Goal: Task Accomplishment & Management: Manage account settings

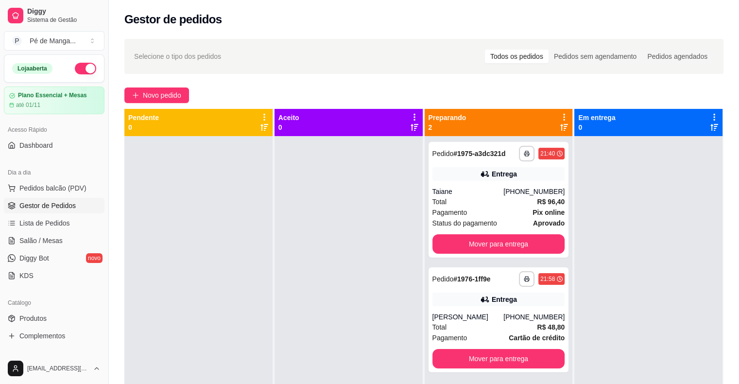
scroll to position [49, 0]
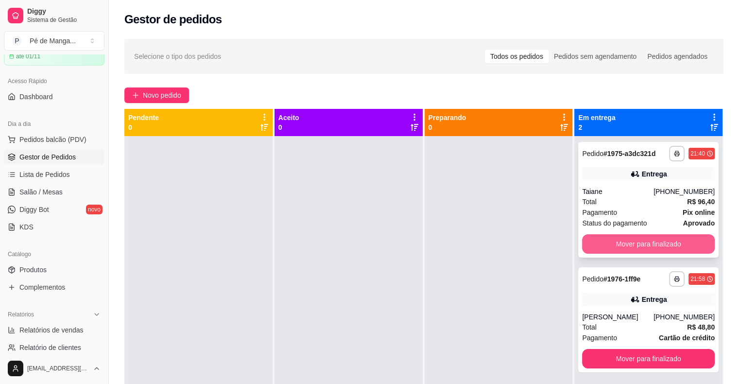
click at [610, 240] on button "Mover para finalizado" at bounding box center [648, 243] width 133 height 19
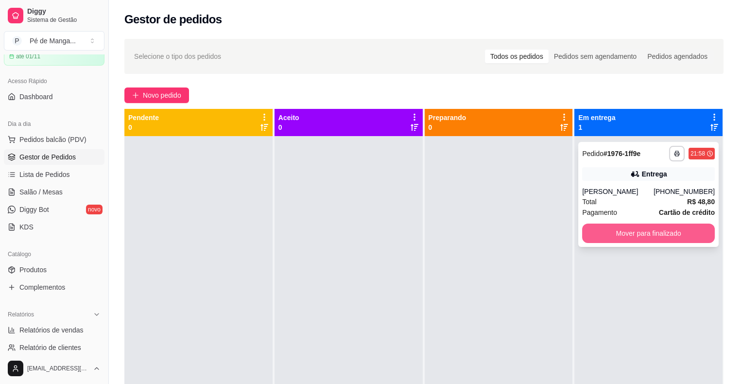
click at [622, 237] on button "Mover para finalizado" at bounding box center [648, 232] width 133 height 19
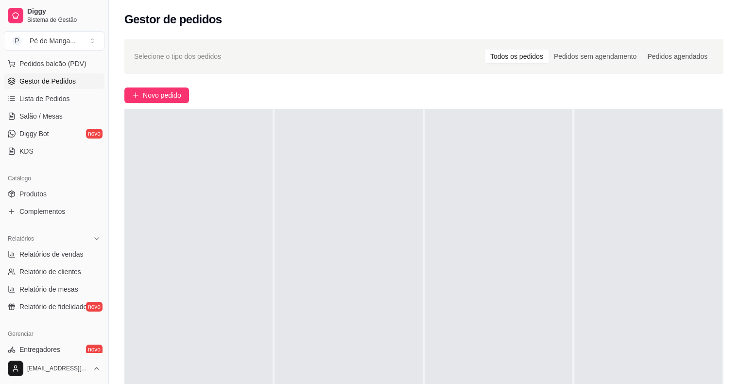
scroll to position [146, 0]
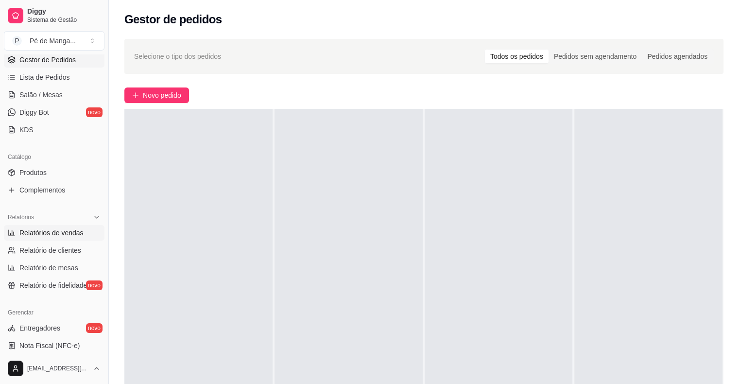
click at [59, 233] on span "Relatórios de vendas" at bounding box center [51, 233] width 64 height 10
select select "ALL"
select select "0"
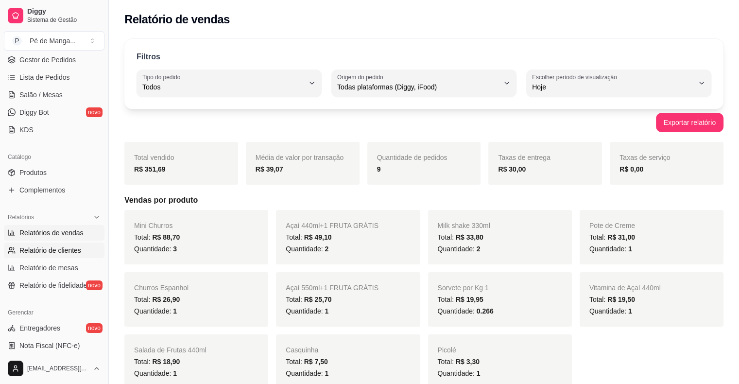
click at [62, 252] on span "Relatório de clientes" at bounding box center [50, 250] width 62 height 10
select select "30"
select select "HIGHEST_TOTAL_SPENT_WITH_ORDERS"
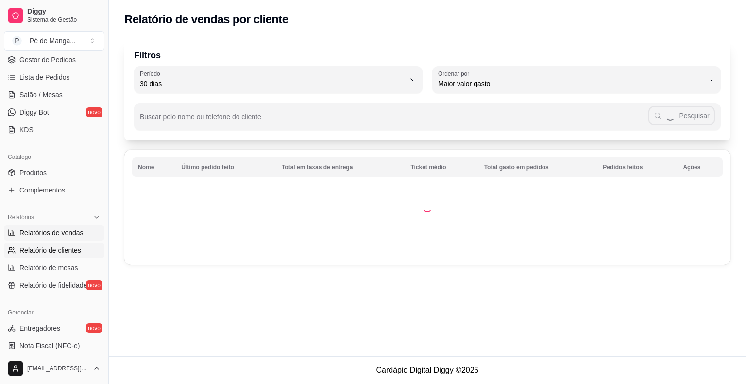
click at [59, 234] on span "Relatórios de vendas" at bounding box center [51, 233] width 64 height 10
select select "ALL"
select select "0"
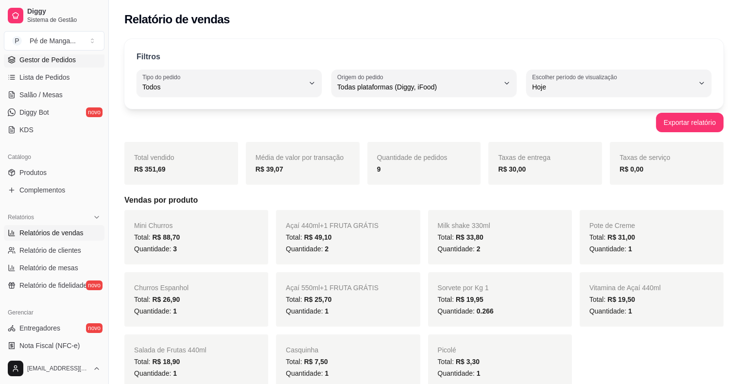
click at [33, 60] on span "Gestor de Pedidos" at bounding box center [47, 60] width 56 height 10
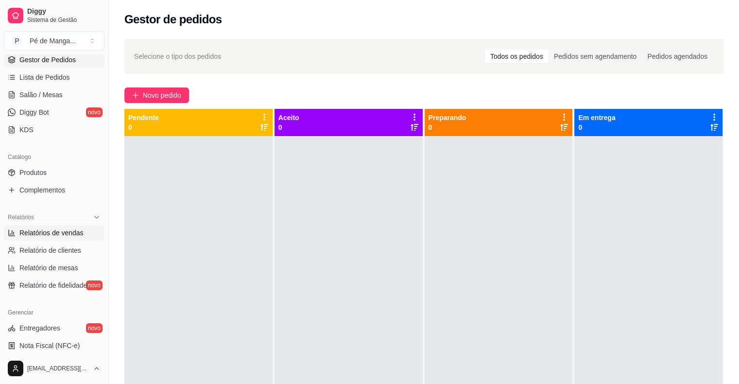
click at [68, 230] on span "Relatórios de vendas" at bounding box center [51, 233] width 64 height 10
select select "ALL"
select select "0"
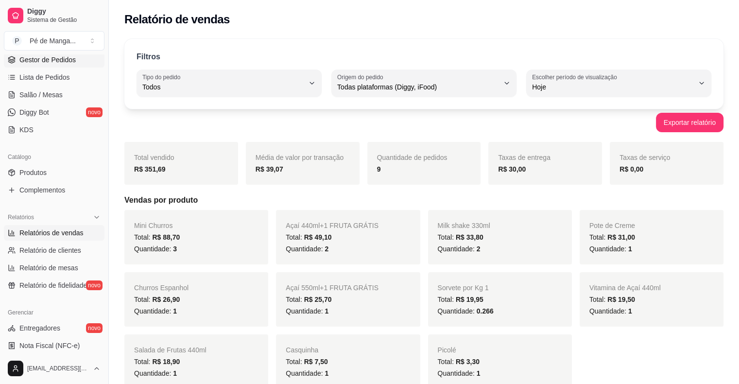
click at [49, 57] on span "Gestor de Pedidos" at bounding box center [47, 60] width 56 height 10
